Goal: Transaction & Acquisition: Purchase product/service

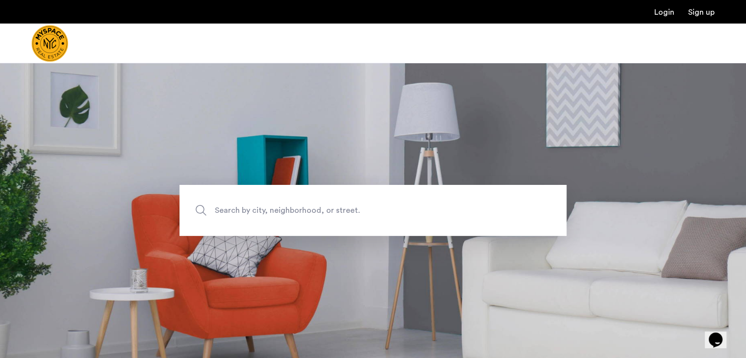
click at [373, 216] on span "Search by city, neighborhood, or street." at bounding box center [350, 210] width 271 height 13
click at [373, 216] on input "Search by city, neighborhood, or street." at bounding box center [372, 210] width 387 height 51
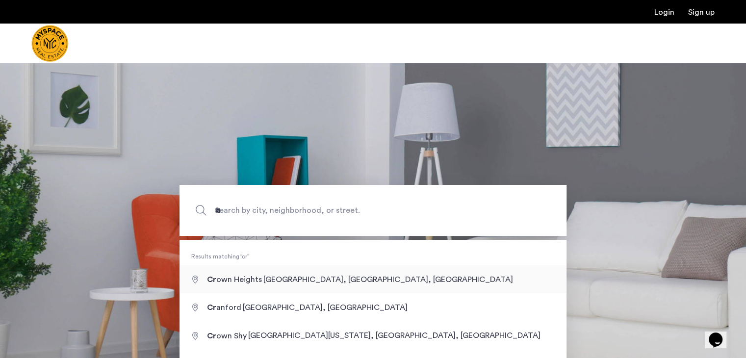
type input "**********"
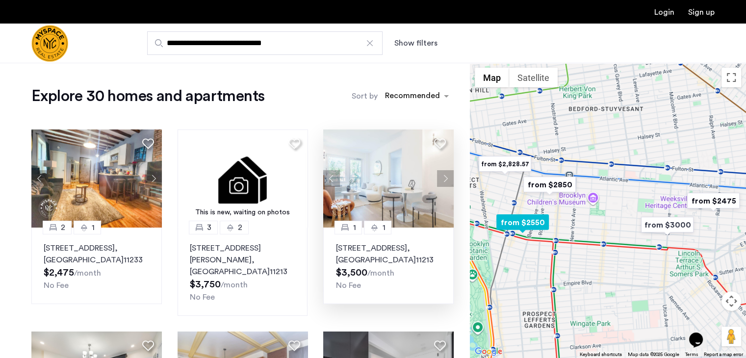
click at [449, 177] on button "Next apartment" at bounding box center [445, 178] width 17 height 17
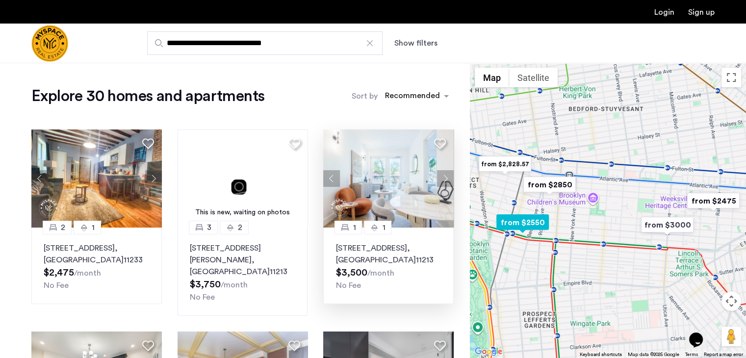
click at [449, 177] on button "Next apartment" at bounding box center [445, 178] width 17 height 17
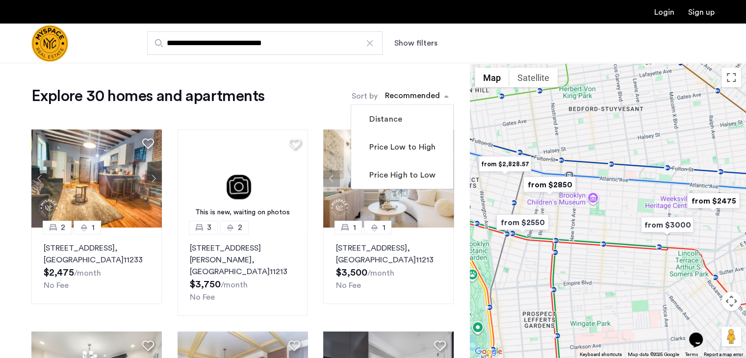
click at [430, 89] on div "Recommended" at bounding box center [410, 96] width 61 height 16
click at [394, 164] on mat-checkbox "Price High to Low" at bounding box center [402, 175] width 102 height 28
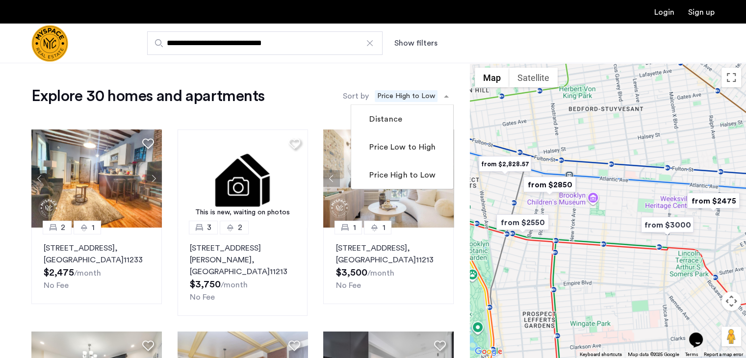
click at [402, 101] on span "Price High to Low" at bounding box center [406, 96] width 63 height 12
click at [401, 169] on label "Price High to Low" at bounding box center [401, 175] width 68 height 12
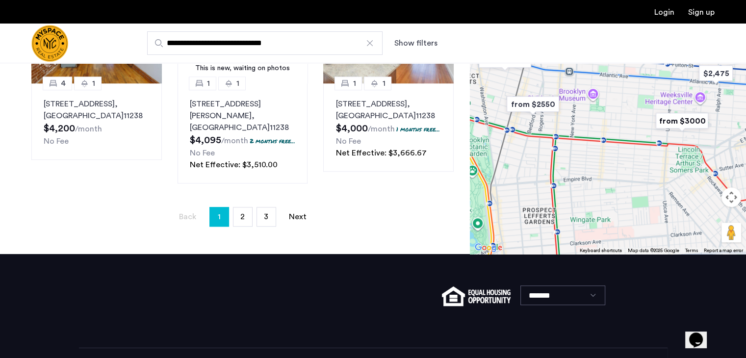
scroll to position [751, 0]
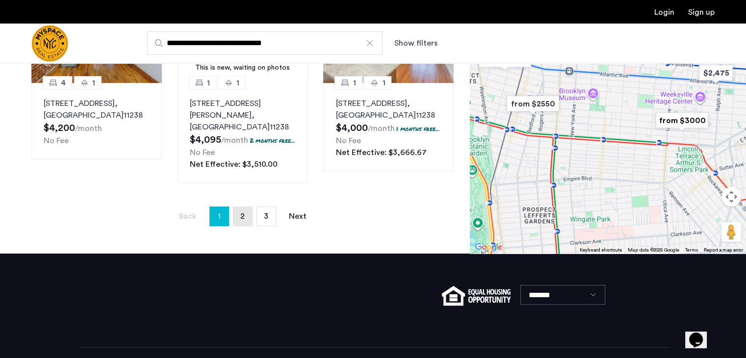
click at [240, 220] on link "page 2" at bounding box center [242, 216] width 19 height 19
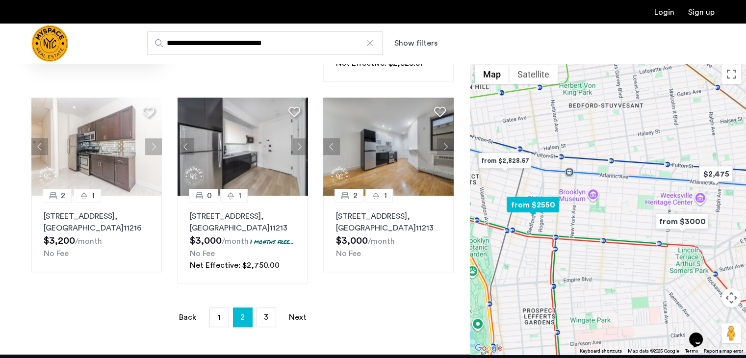
scroll to position [663, 0]
